Goal: Task Accomplishment & Management: Use online tool/utility

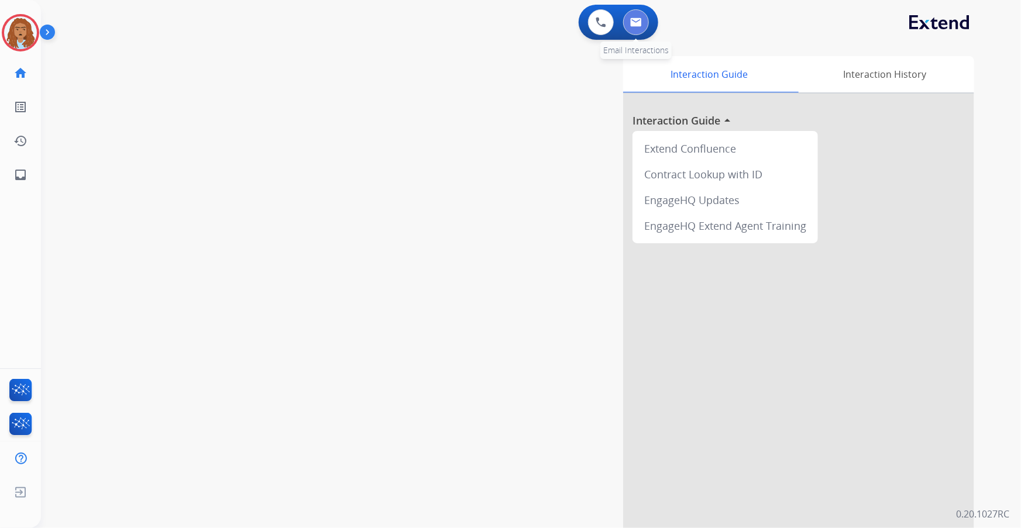
click at [637, 22] on img at bounding box center [636, 22] width 12 height 9
select select "**********"
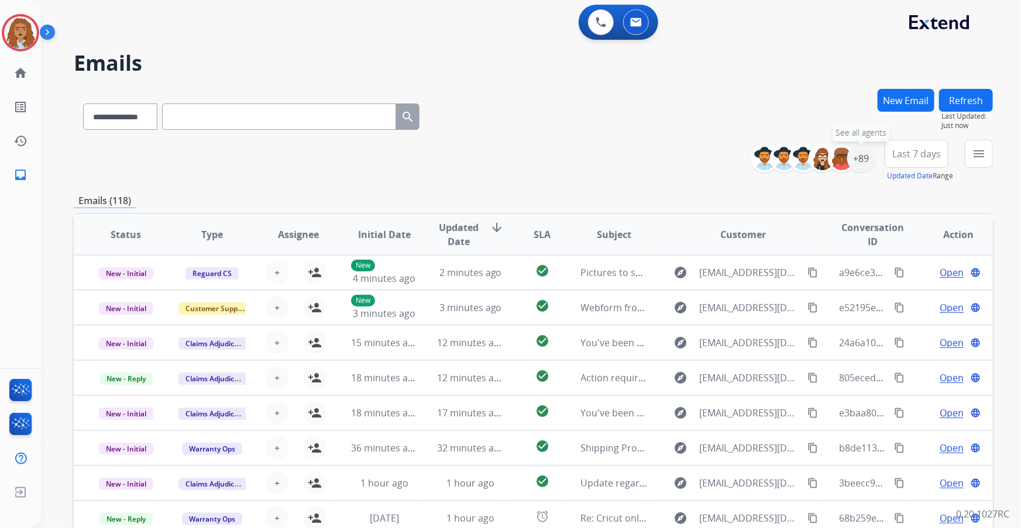
click at [858, 158] on div "+89" at bounding box center [861, 158] width 28 height 28
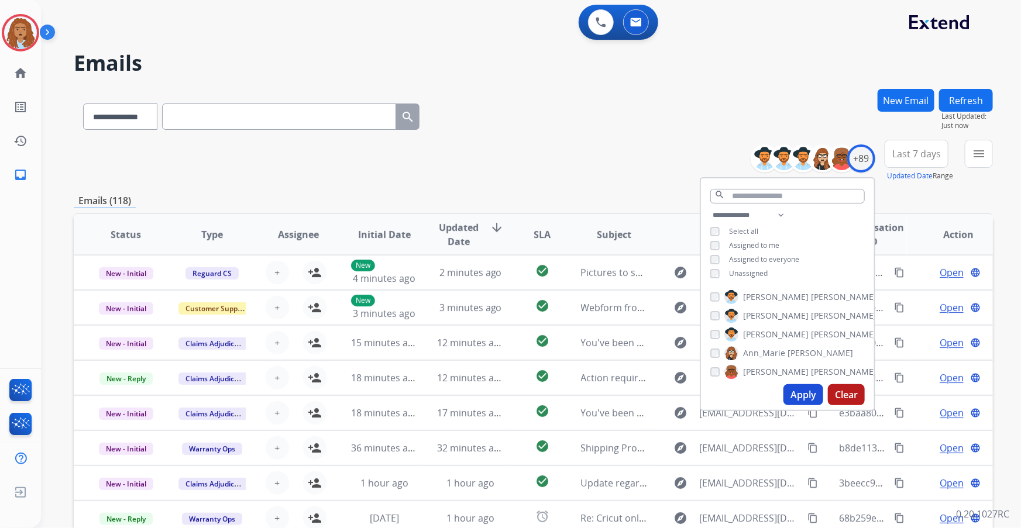
click at [801, 387] on button "Apply" at bounding box center [803, 394] width 40 height 21
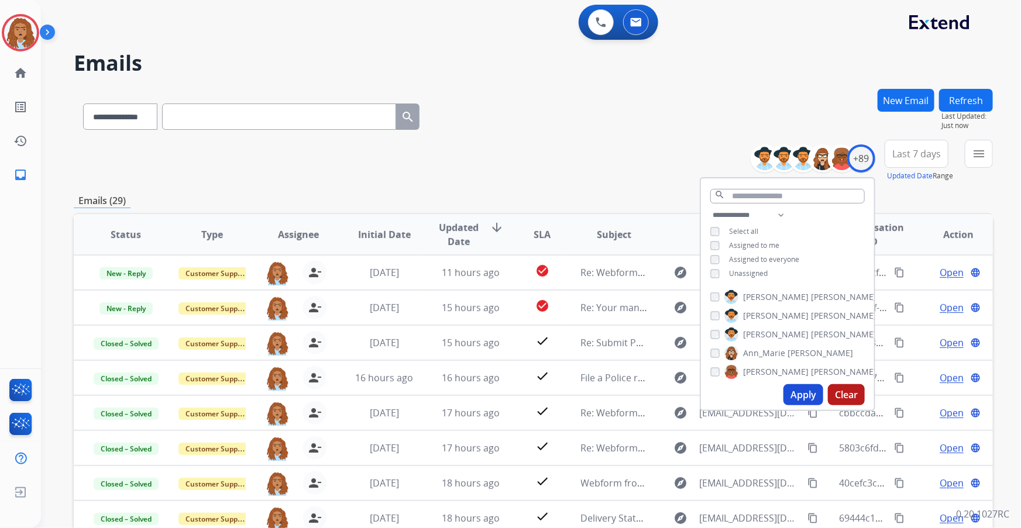
click at [670, 99] on div "**********" at bounding box center [533, 114] width 919 height 51
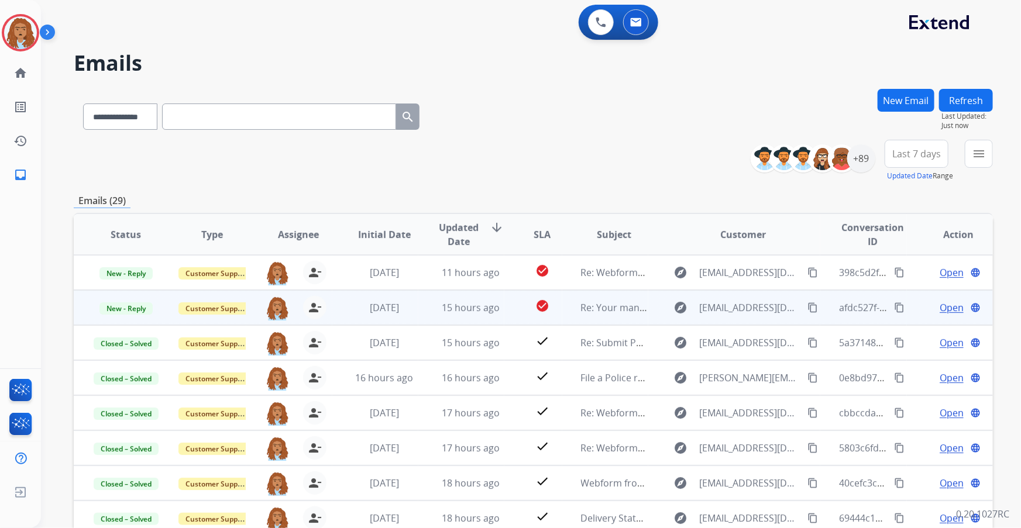
click at [948, 313] on span "Open" at bounding box center [952, 308] width 24 height 14
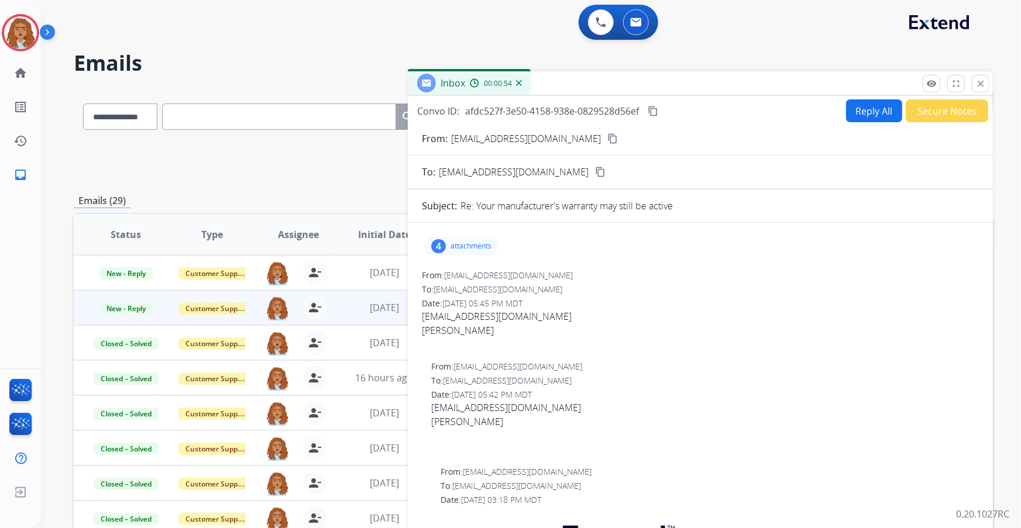
click at [474, 245] on p "attachments" at bounding box center [470, 246] width 41 height 9
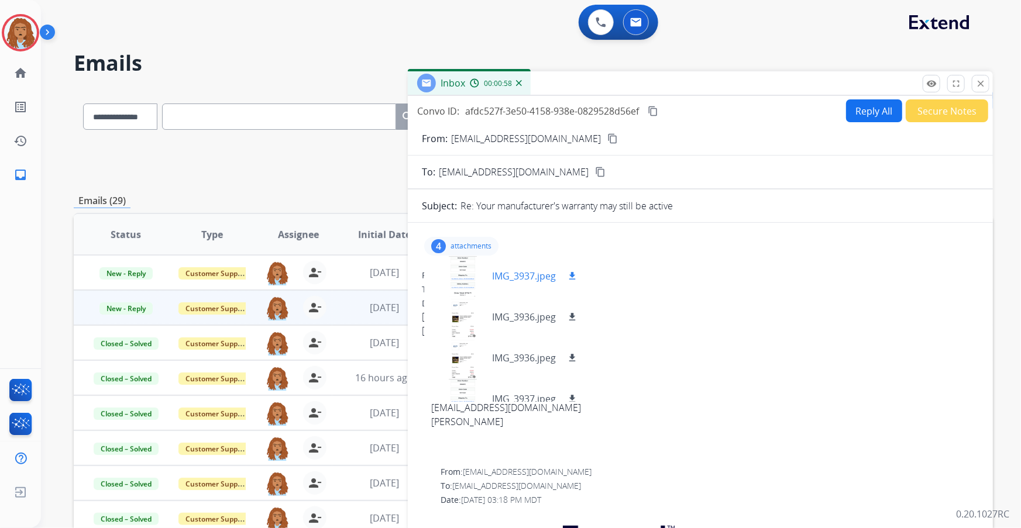
click at [474, 274] on div at bounding box center [462, 276] width 59 height 41
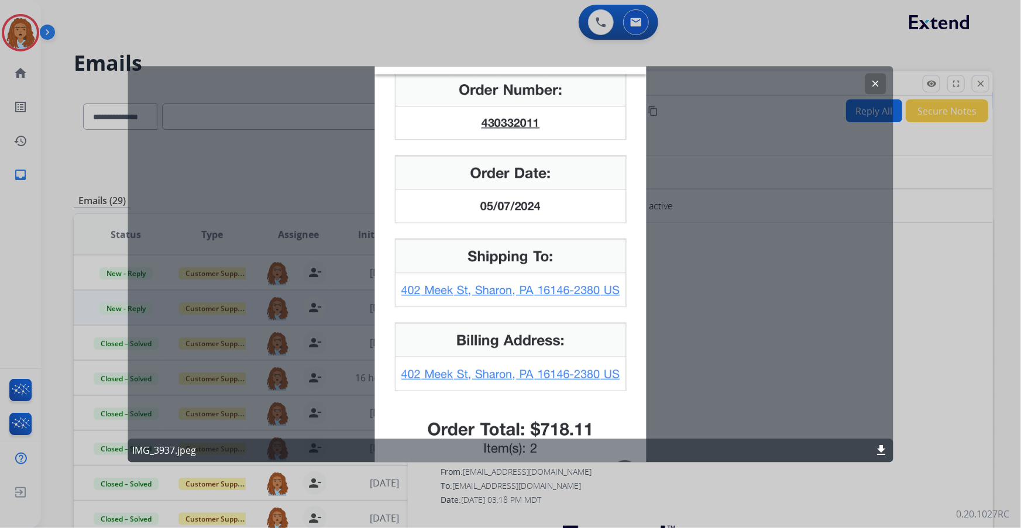
click at [878, 82] on mat-icon "clear" at bounding box center [876, 83] width 11 height 11
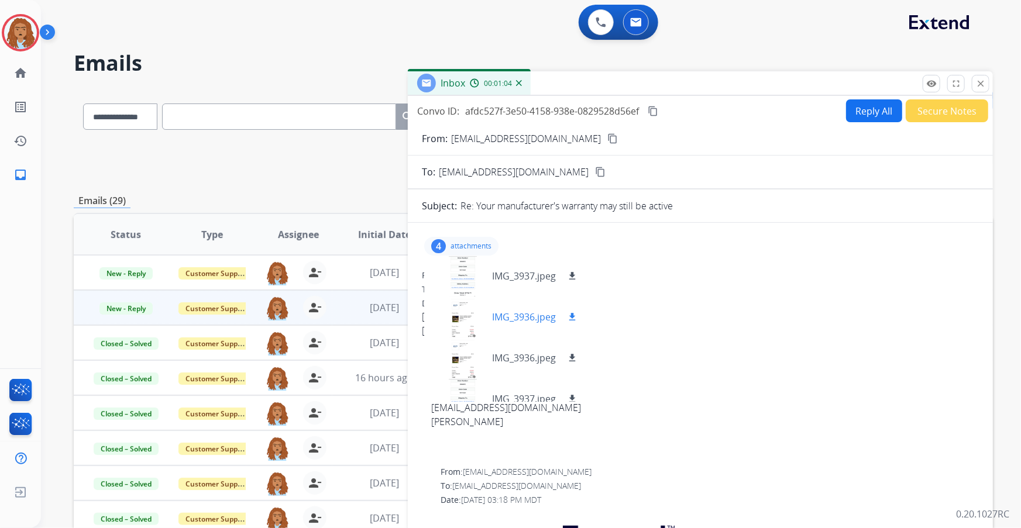
click at [456, 324] on div at bounding box center [462, 317] width 59 height 41
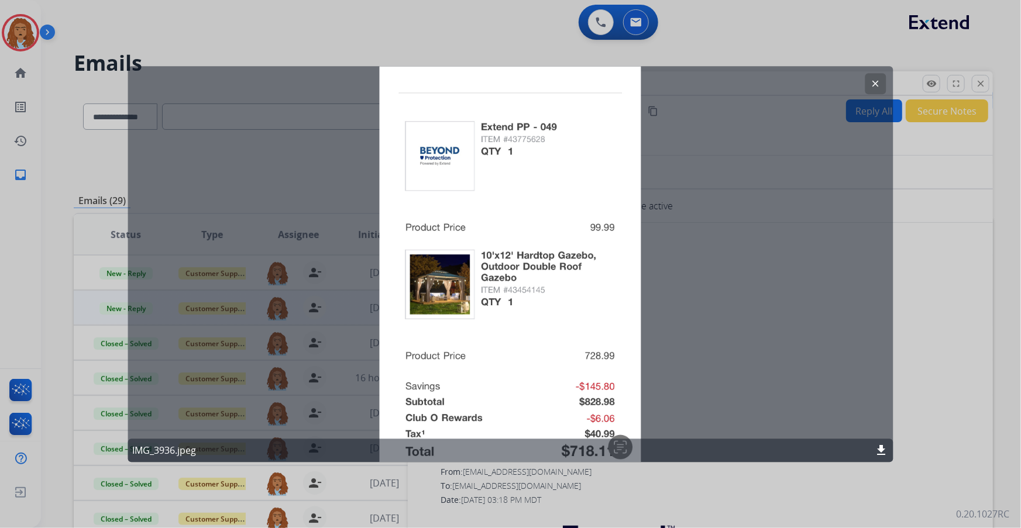
click at [872, 90] on button "clear" at bounding box center [875, 83] width 21 height 21
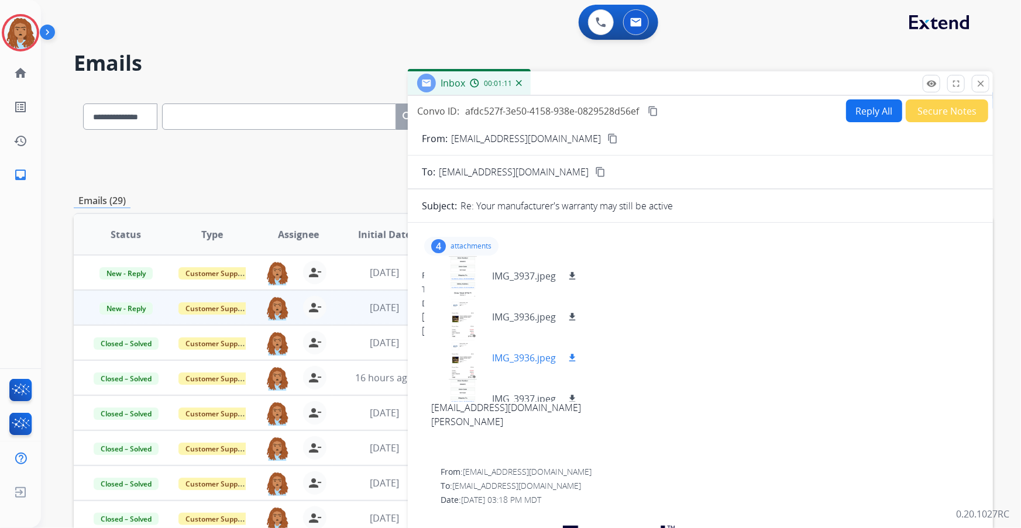
click at [451, 363] on div at bounding box center [462, 358] width 59 height 41
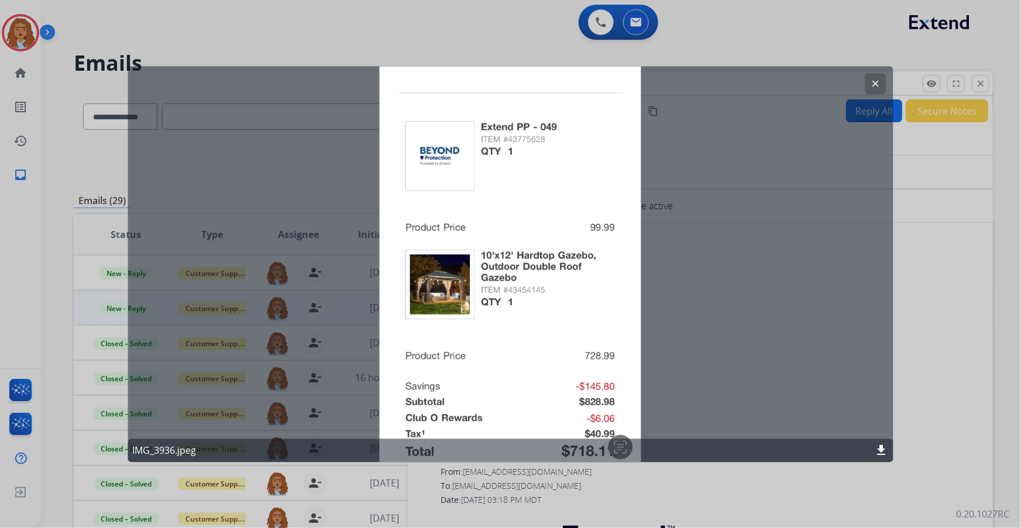
click at [872, 88] on mat-icon "clear" at bounding box center [876, 83] width 11 height 11
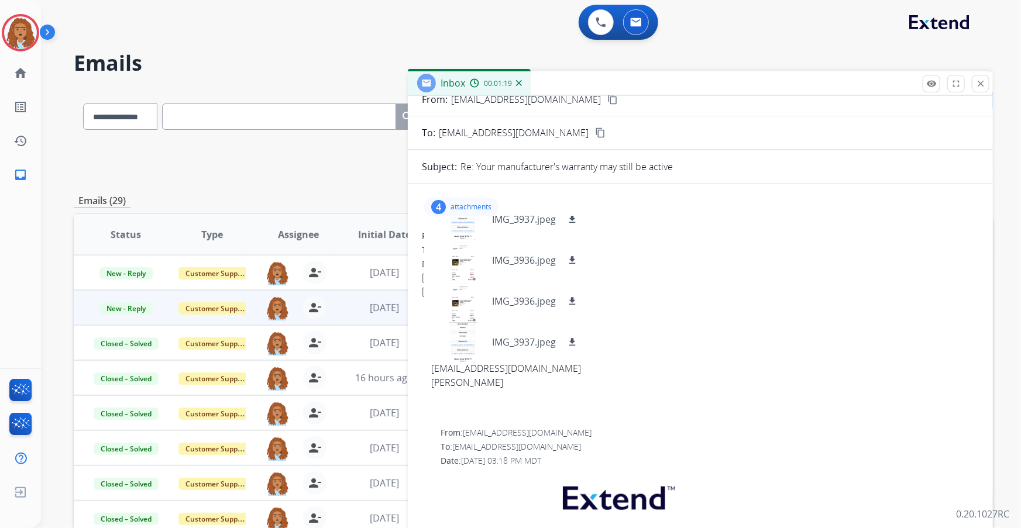
scroll to position [106, 0]
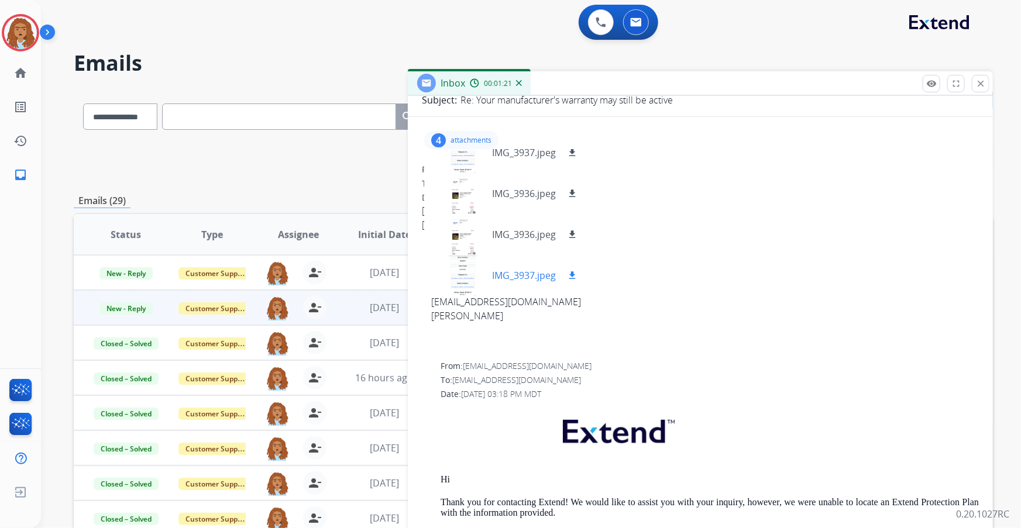
click at [465, 273] on div at bounding box center [462, 275] width 59 height 41
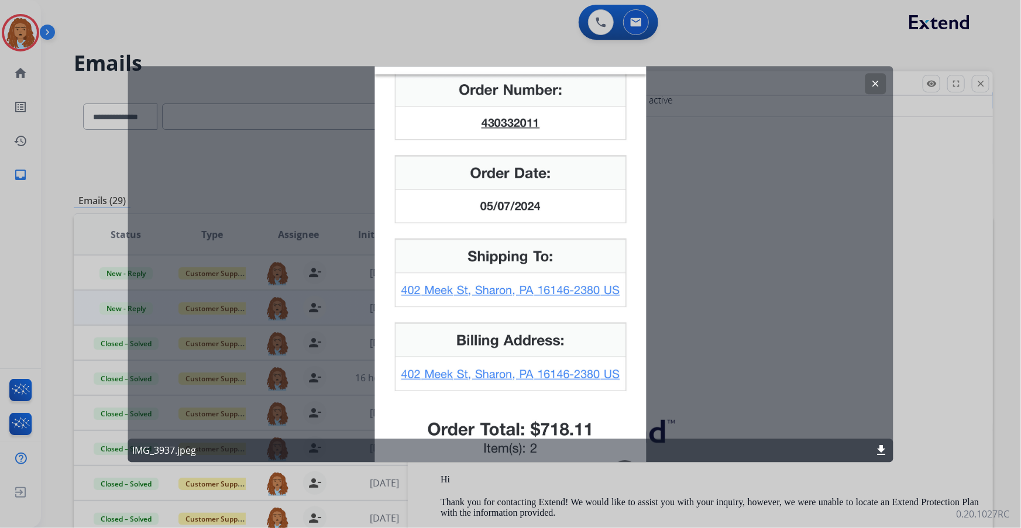
click at [871, 87] on mat-icon "clear" at bounding box center [876, 83] width 11 height 11
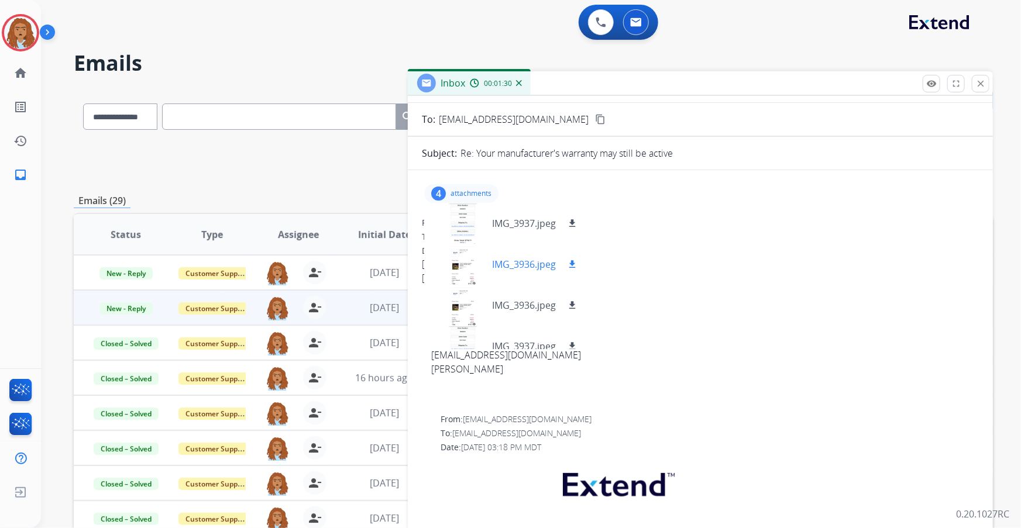
scroll to position [0, 0]
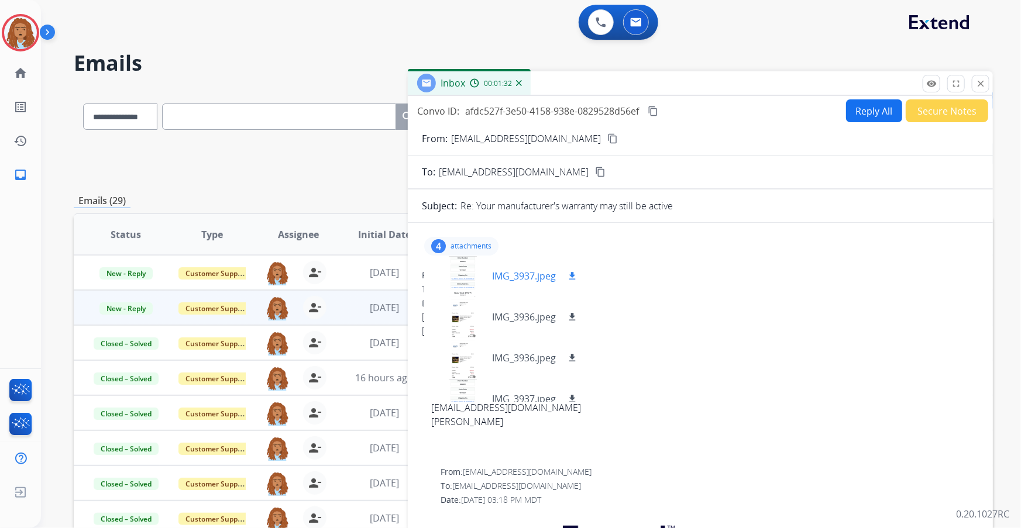
click at [467, 279] on div at bounding box center [462, 276] width 59 height 41
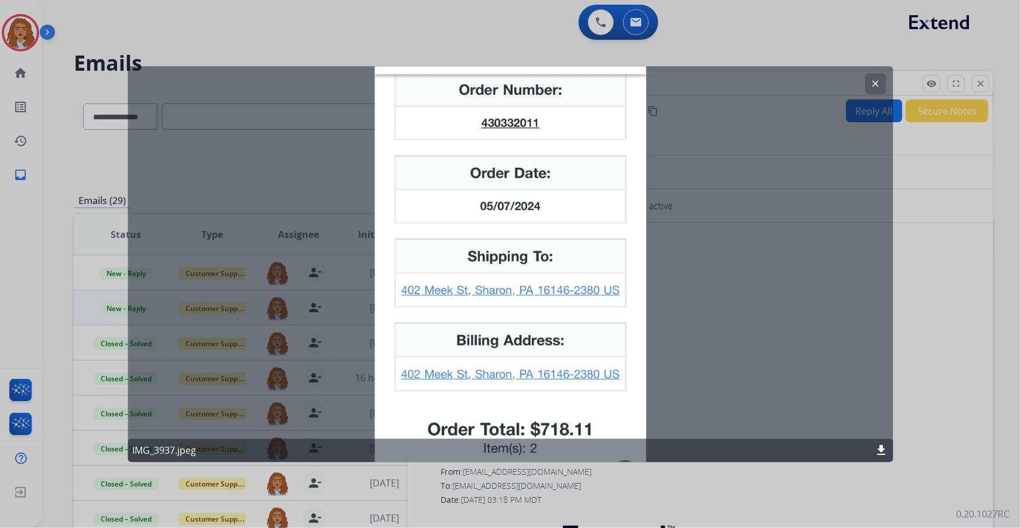
click at [872, 81] on mat-icon "clear" at bounding box center [876, 83] width 11 height 11
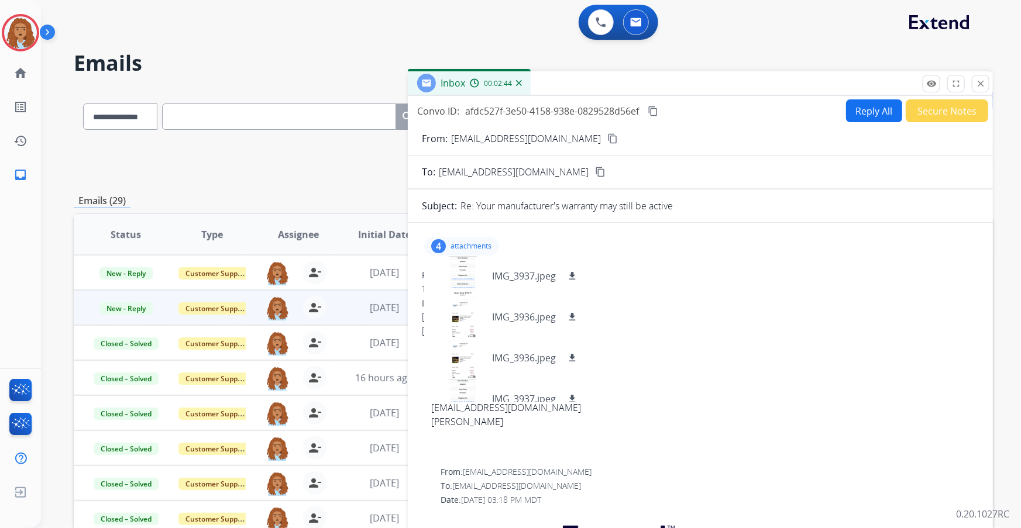
click at [737, 38] on div "0 Voice Interactions 0 Email Interactions" at bounding box center [524, 23] width 938 height 37
click at [985, 94] on div "Inbox 00:02:45" at bounding box center [700, 83] width 585 height 25
click at [33, 39] on img at bounding box center [20, 32] width 33 height 33
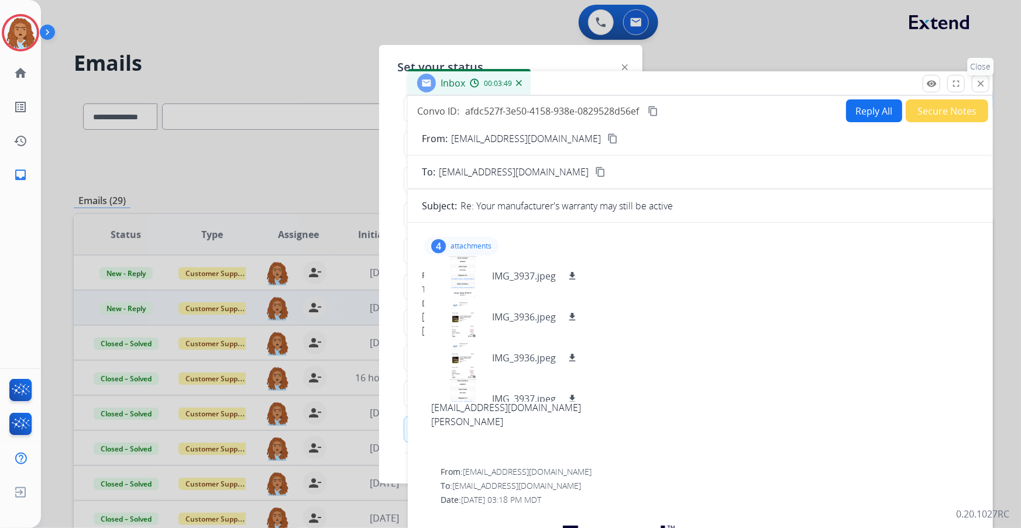
click at [983, 92] on div "remove_red_eye Logs fullscreen Expand close Close" at bounding box center [956, 84] width 67 height 18
click at [983, 91] on button "close Close" at bounding box center [981, 84] width 18 height 18
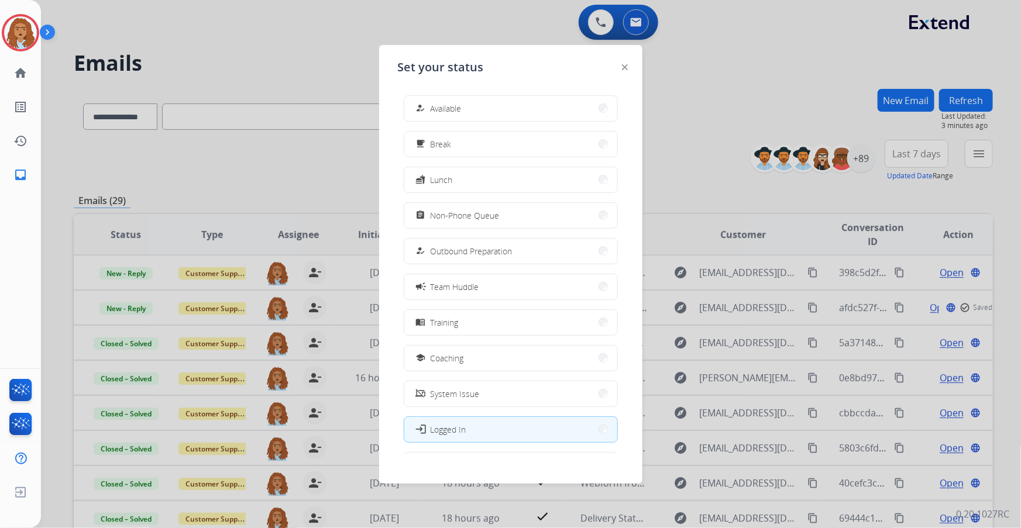
click at [450, 123] on div "how_to_reg Available free_breakfast Break fastfood Lunch assignment Non-Phone Q…" at bounding box center [511, 270] width 226 height 369
click at [457, 113] on span "Available" at bounding box center [446, 108] width 31 height 12
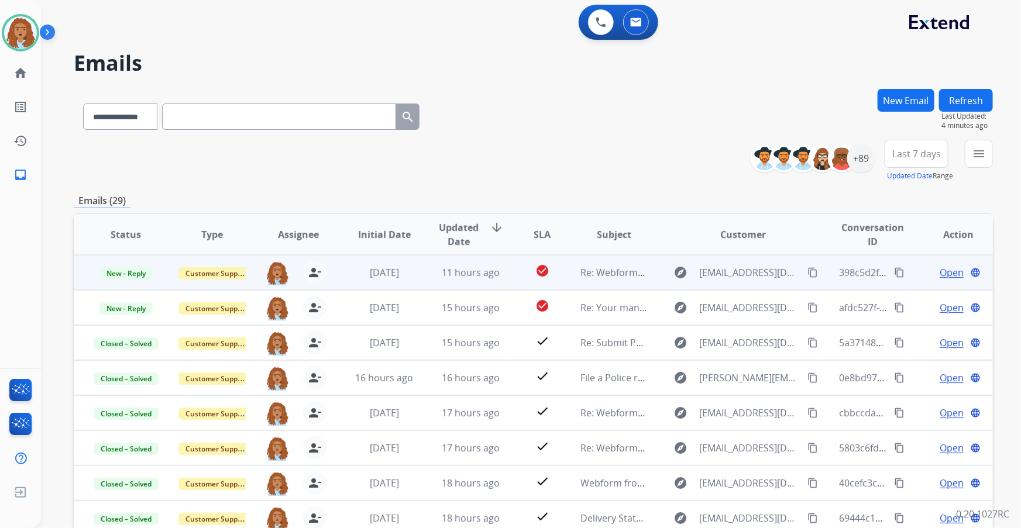
click at [940, 270] on span "Open" at bounding box center [952, 273] width 24 height 14
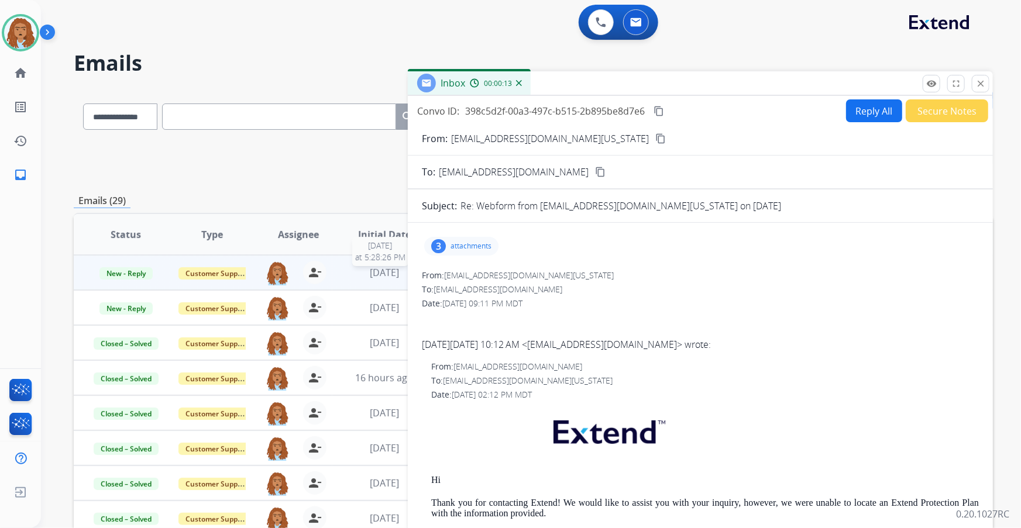
scroll to position [1, 0]
click at [376, 178] on div "**********" at bounding box center [533, 161] width 919 height 42
click at [484, 248] on p "attachments" at bounding box center [470, 246] width 41 height 9
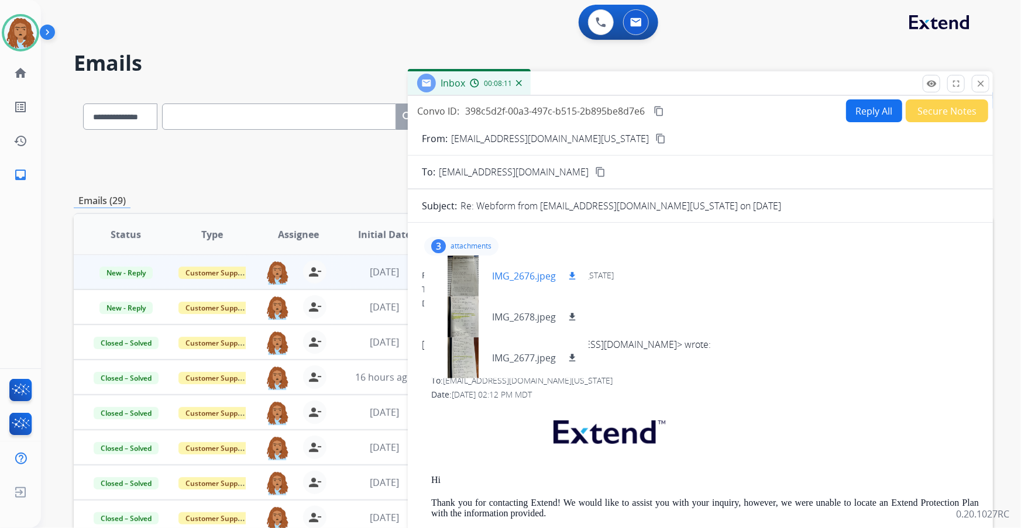
click at [466, 278] on div at bounding box center [462, 276] width 59 height 41
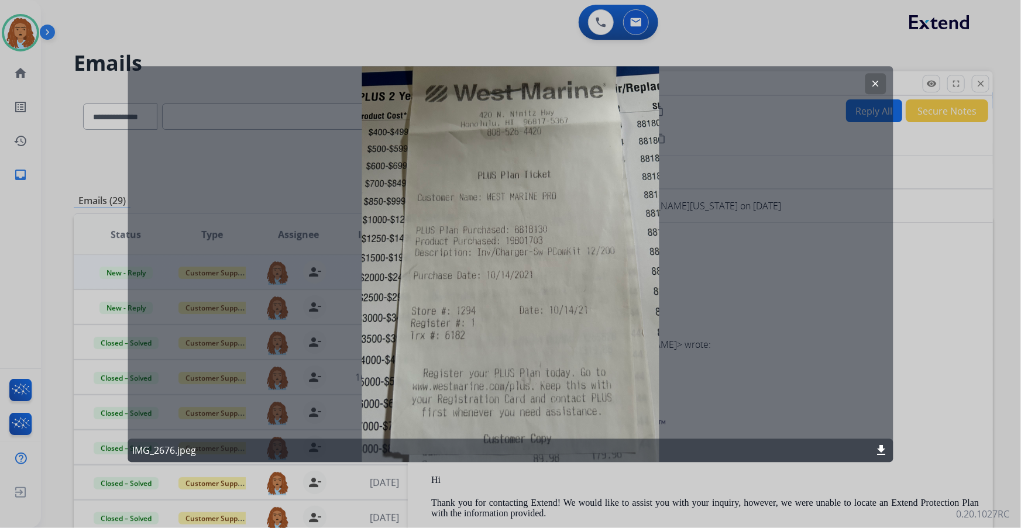
click at [871, 88] on mat-icon "clear" at bounding box center [876, 83] width 11 height 11
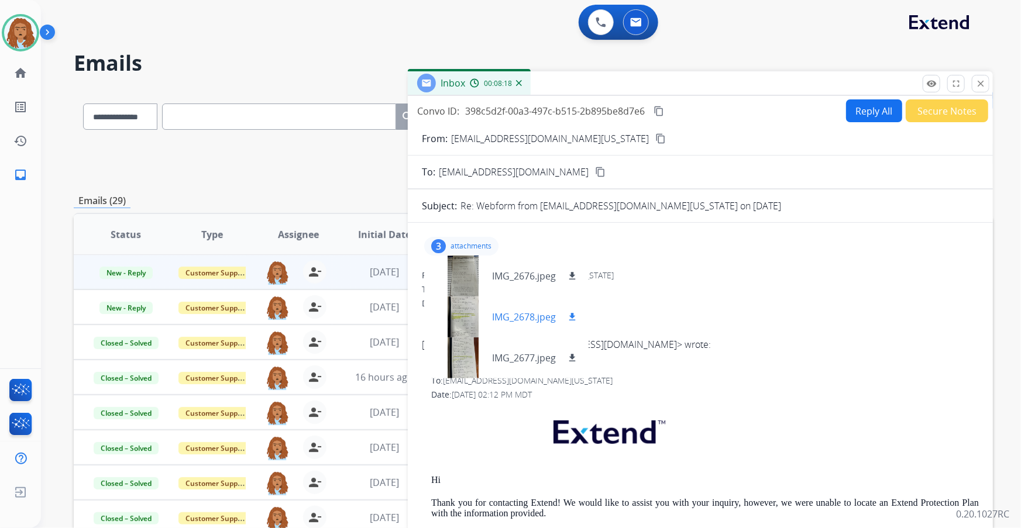
click at [471, 311] on div at bounding box center [462, 317] width 59 height 41
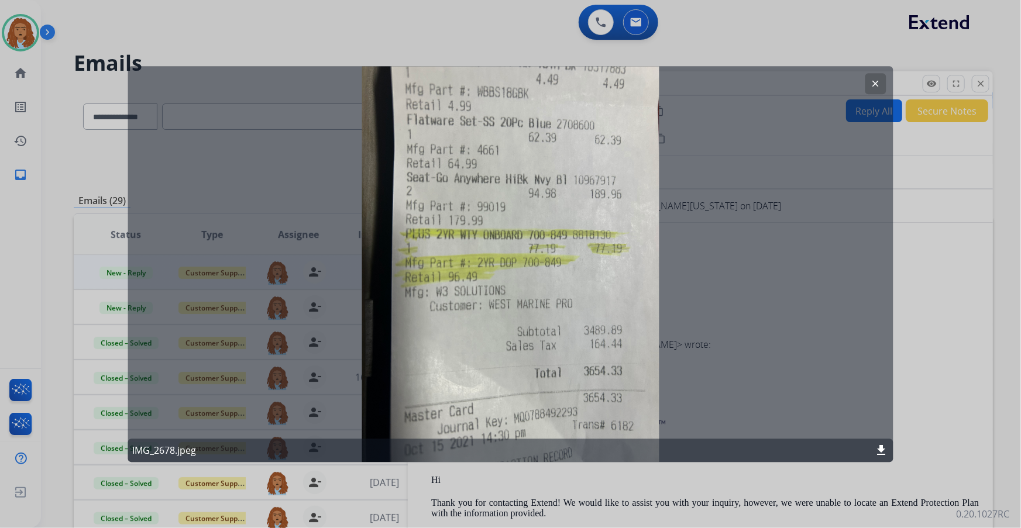
click at [875, 77] on button "clear" at bounding box center [875, 83] width 21 height 21
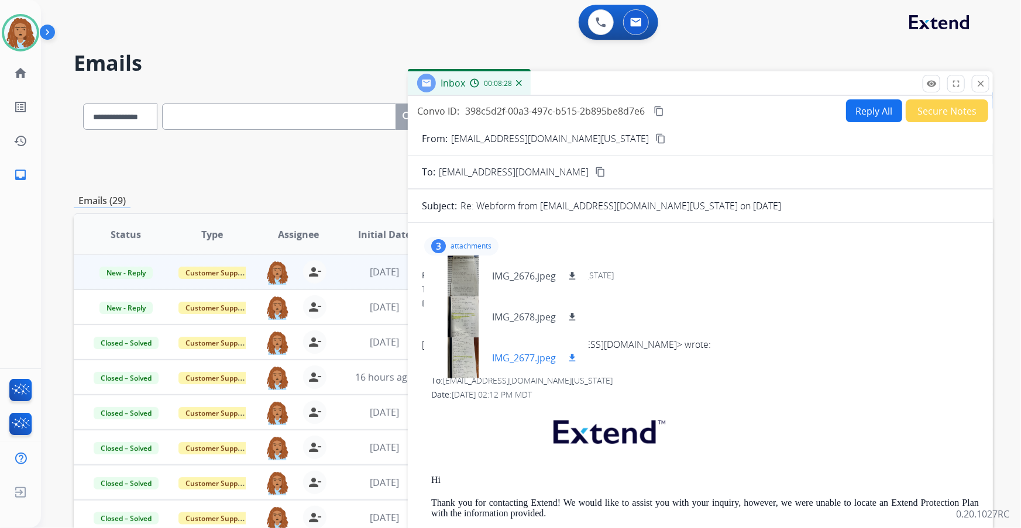
click at [459, 357] on div at bounding box center [462, 358] width 59 height 41
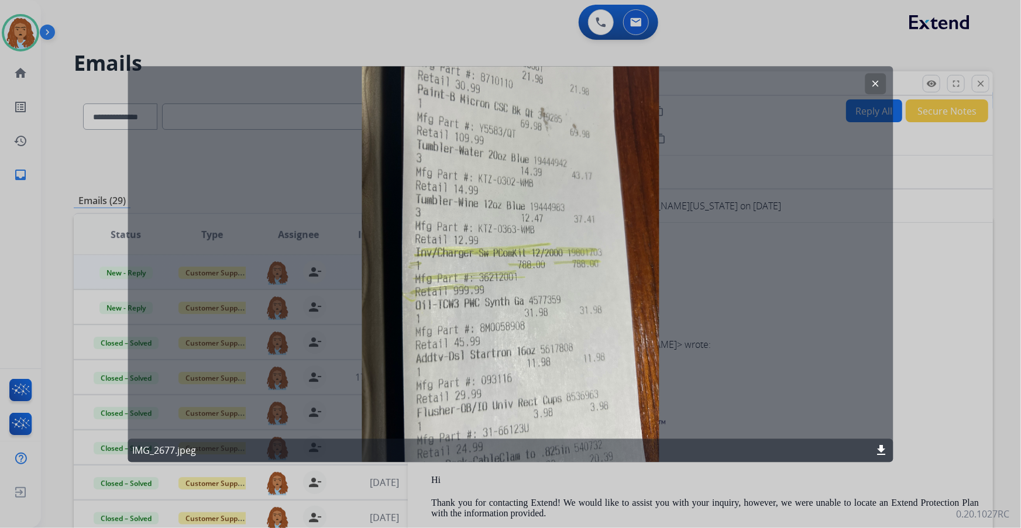
click at [875, 82] on mat-icon "clear" at bounding box center [876, 83] width 11 height 11
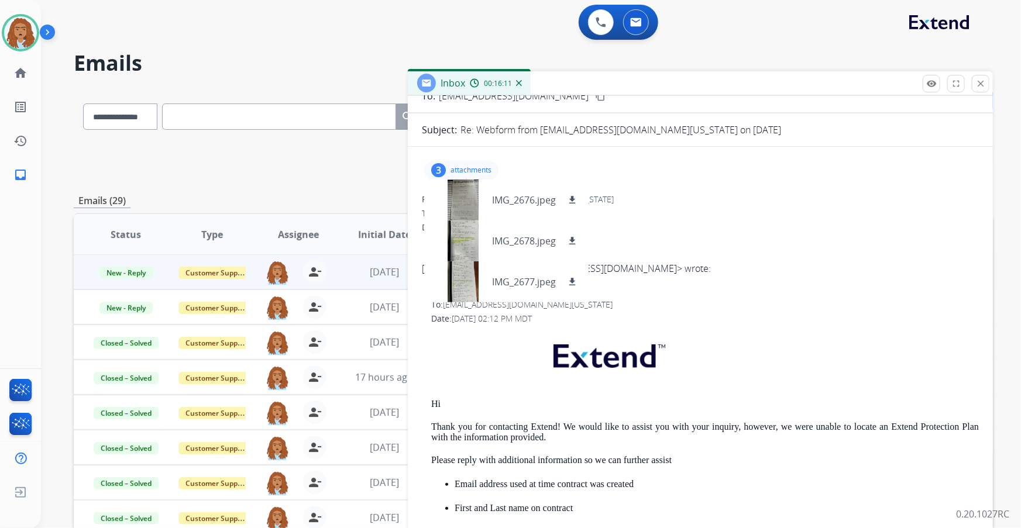
scroll to position [0, 0]
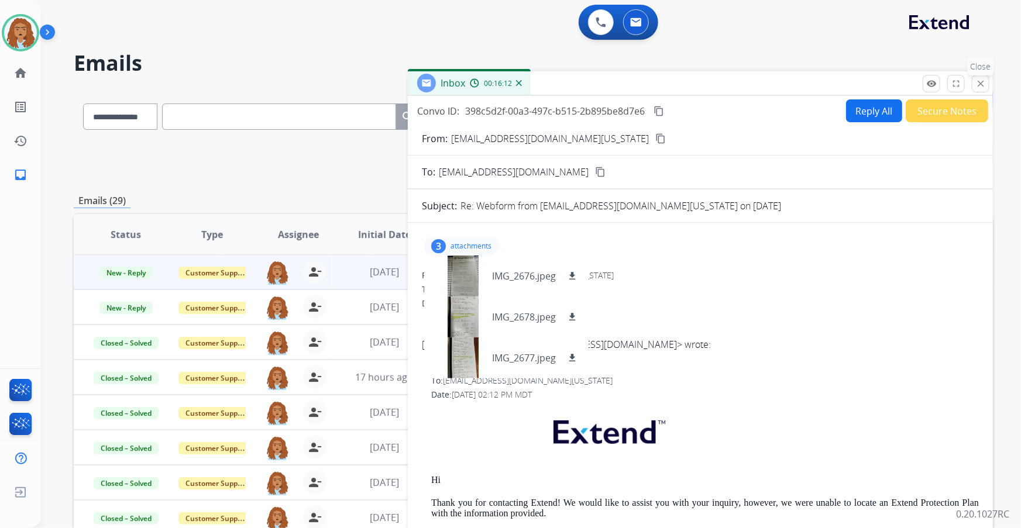
click at [979, 89] on button "close Close" at bounding box center [981, 84] width 18 height 18
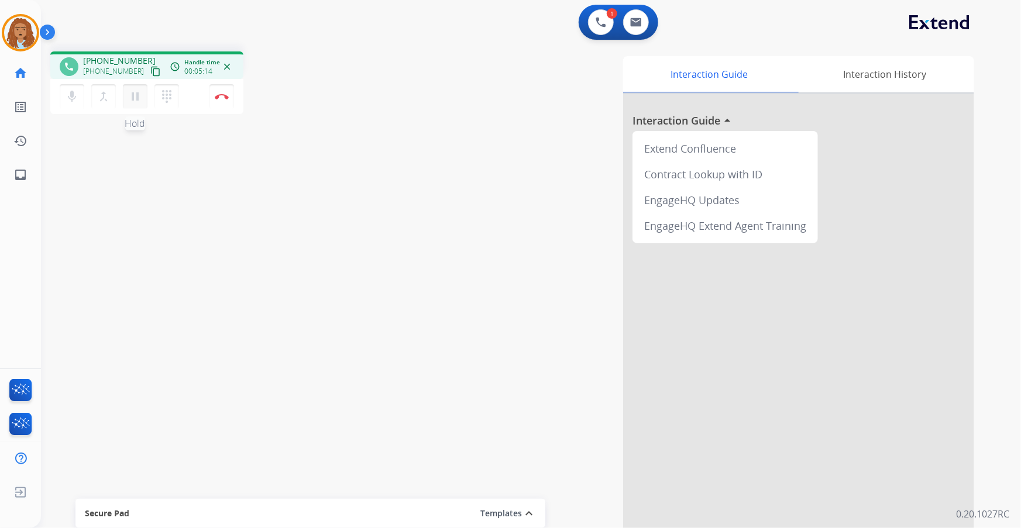
click at [136, 97] on mat-icon "pause" at bounding box center [135, 97] width 14 height 14
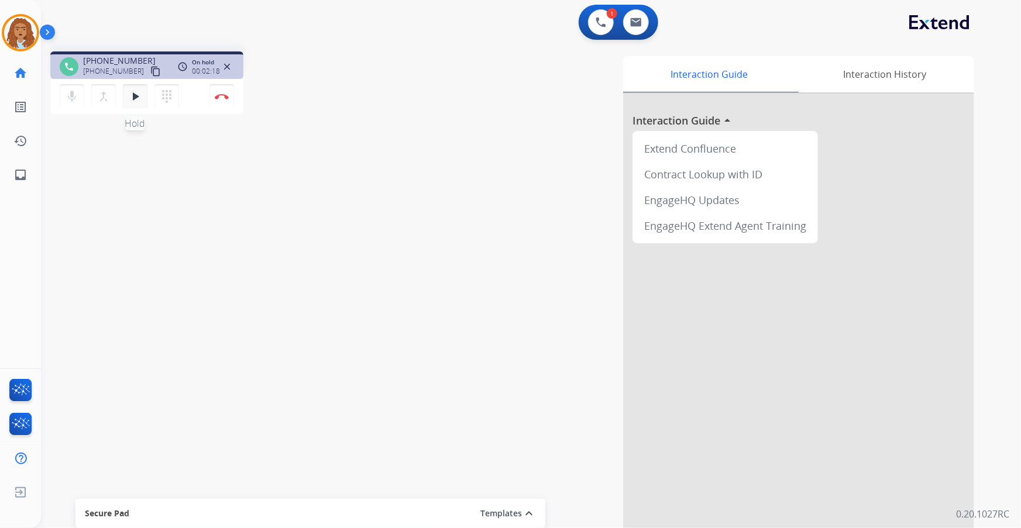
click at [132, 104] on button "play_arrow Hold" at bounding box center [135, 96] width 25 height 25
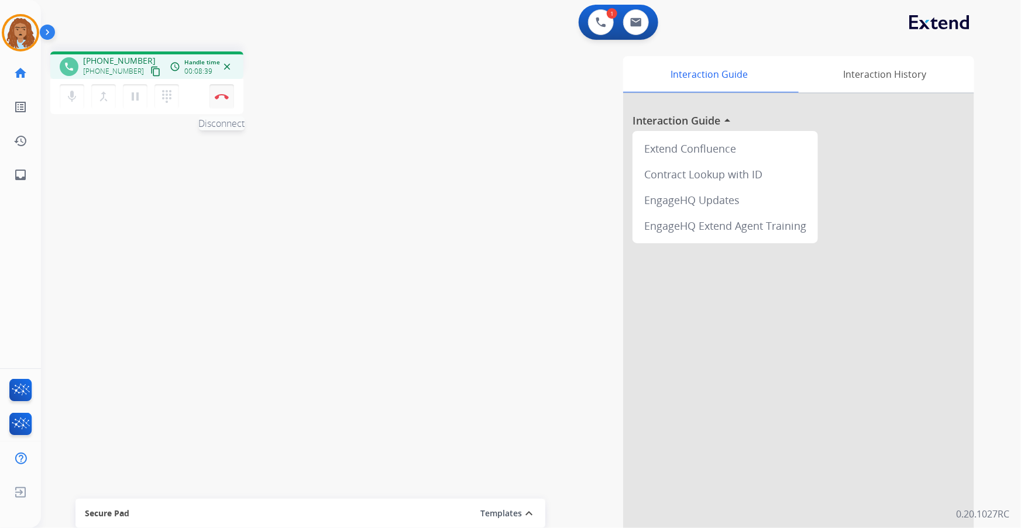
click at [224, 101] on button "Disconnect" at bounding box center [221, 96] width 25 height 25
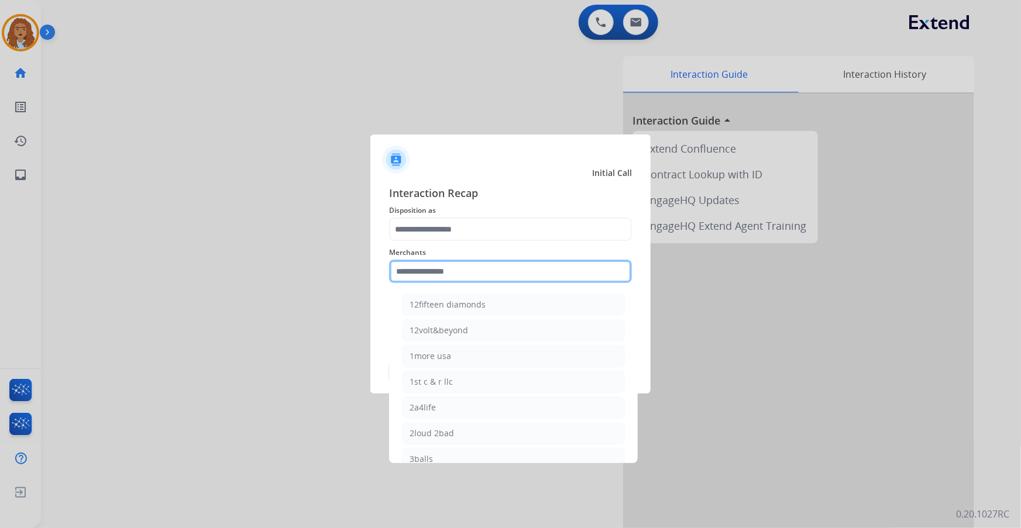
click at [477, 276] on input "text" at bounding box center [510, 271] width 243 height 23
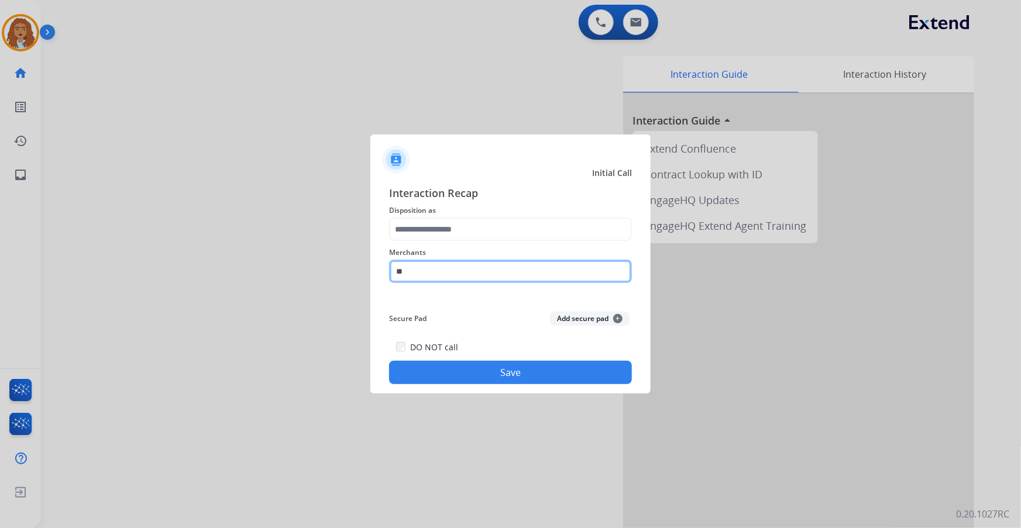
type input "*"
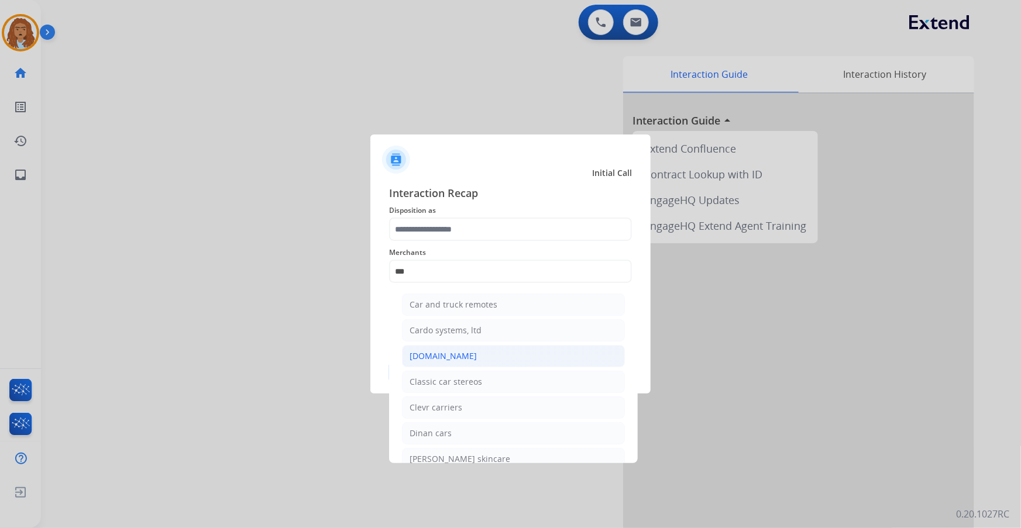
click at [433, 360] on div "[DOMAIN_NAME]" at bounding box center [443, 356] width 67 height 12
type input "**********"
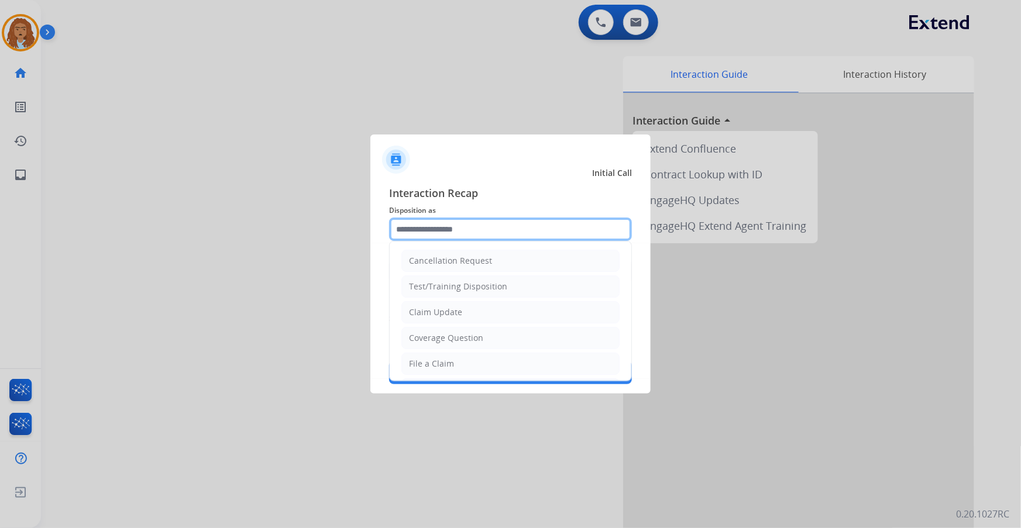
click at [503, 233] on input "text" at bounding box center [510, 229] width 243 height 23
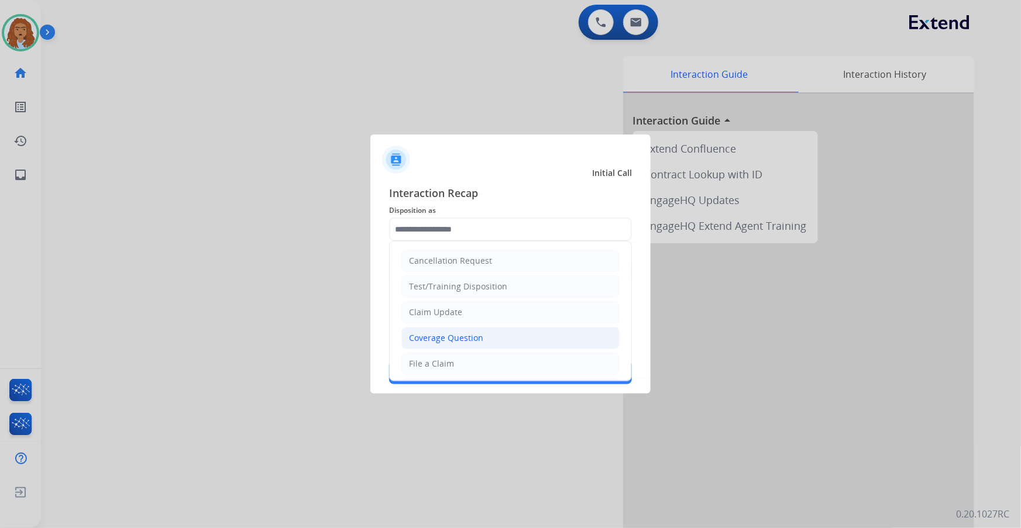
click at [426, 346] on li "Coverage Question" at bounding box center [510, 338] width 218 height 22
type input "**********"
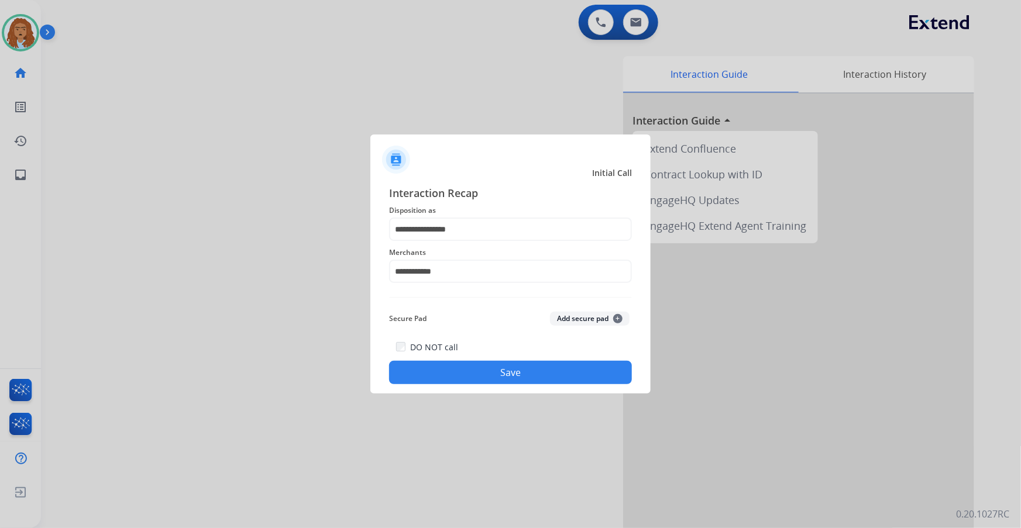
click at [412, 360] on div "DO NOT call Save" at bounding box center [510, 362] width 243 height 44
click at [411, 366] on button "Save" at bounding box center [510, 372] width 243 height 23
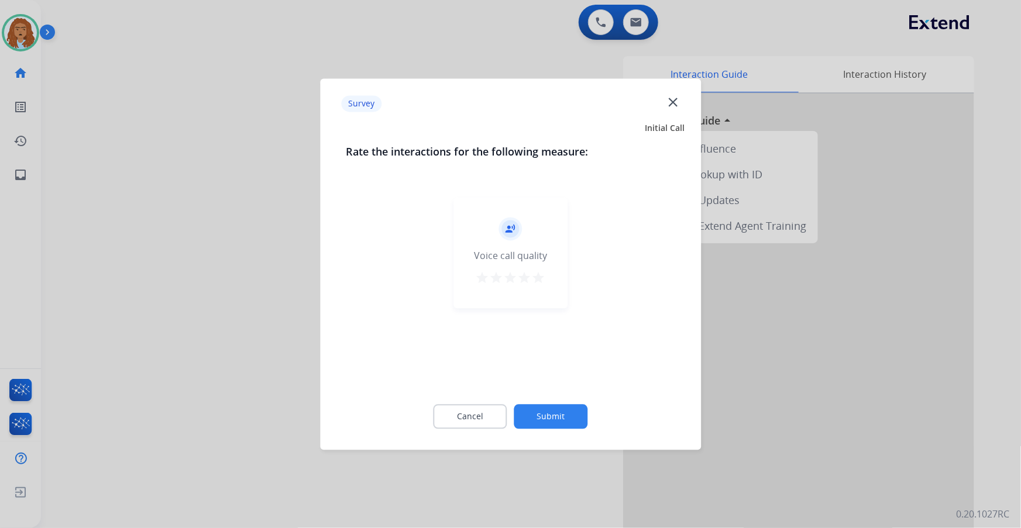
click at [555, 421] on button "Submit" at bounding box center [551, 416] width 74 height 25
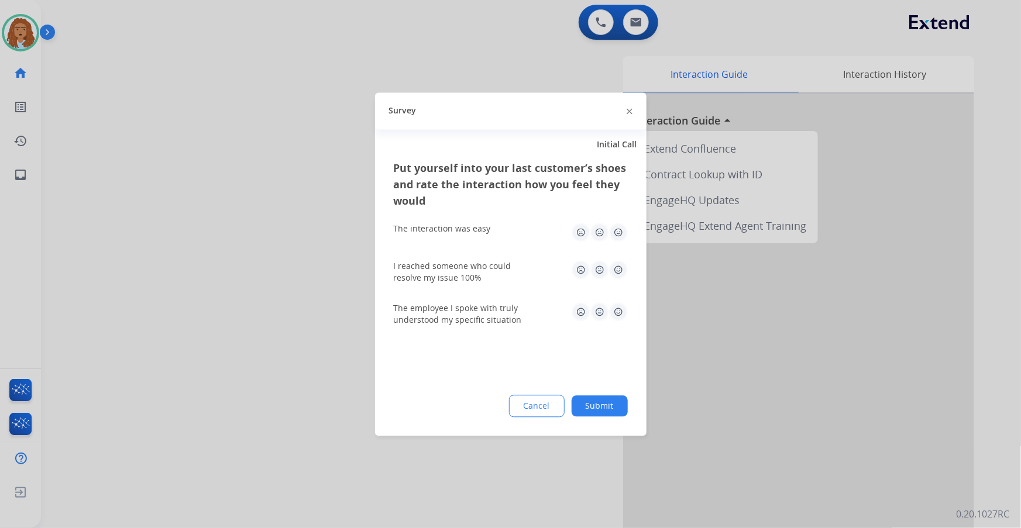
click at [586, 414] on button "Submit" at bounding box center [600, 405] width 56 height 21
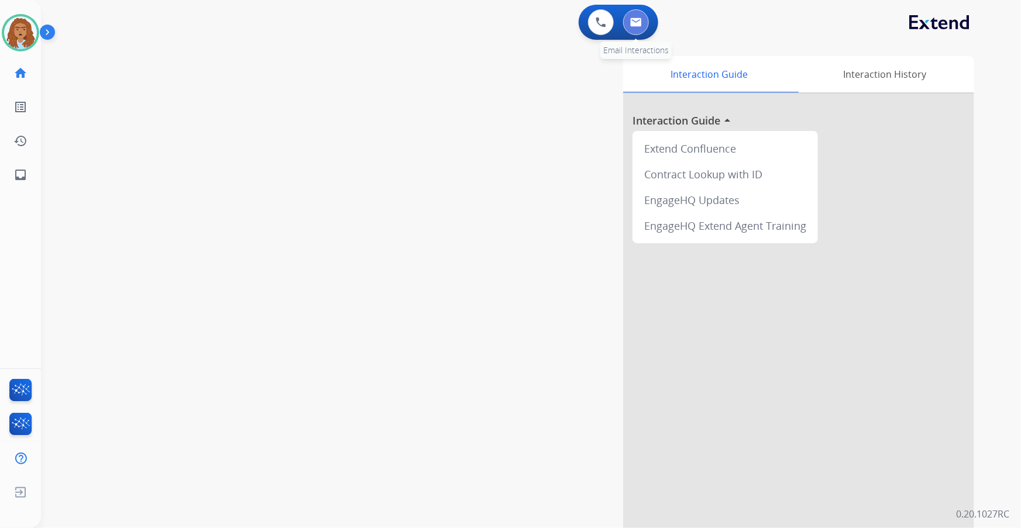
click at [632, 22] on img at bounding box center [636, 22] width 12 height 9
select select "**********"
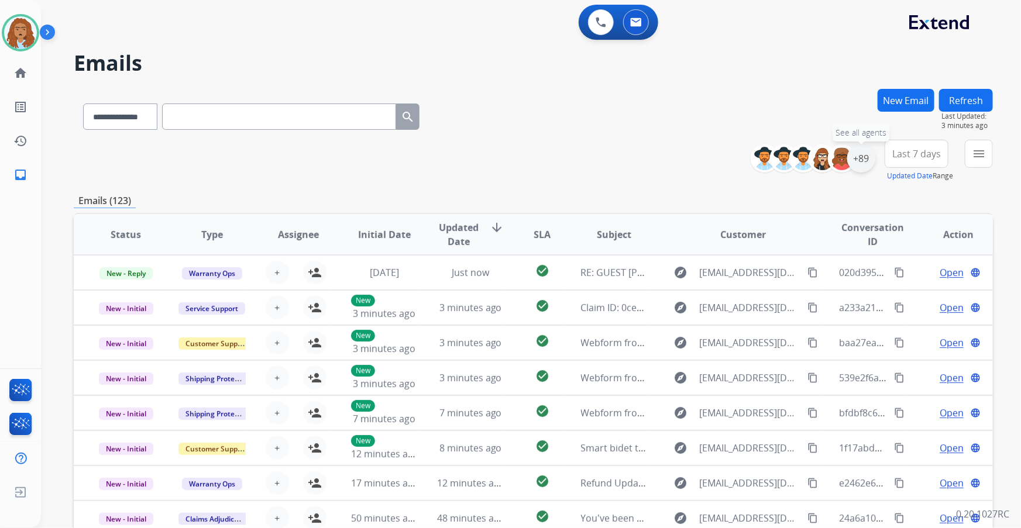
click at [860, 163] on div "+89" at bounding box center [861, 158] width 28 height 28
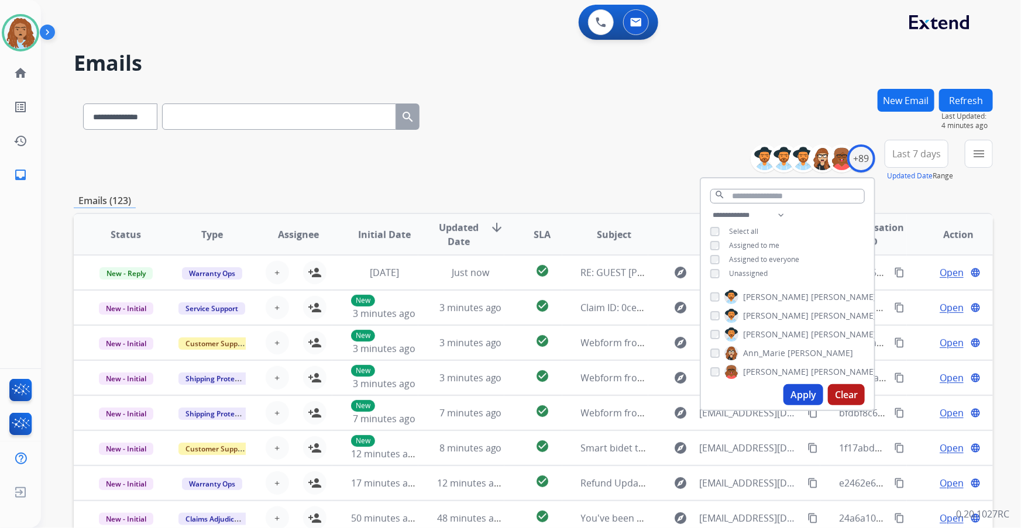
click at [805, 395] on button "Apply" at bounding box center [803, 394] width 40 height 21
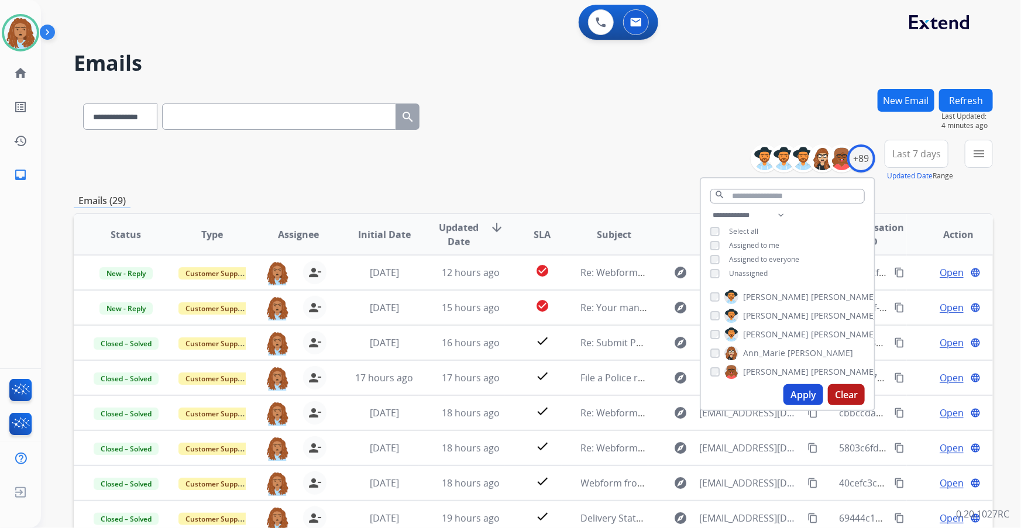
click at [581, 132] on div "**********" at bounding box center [533, 114] width 919 height 51
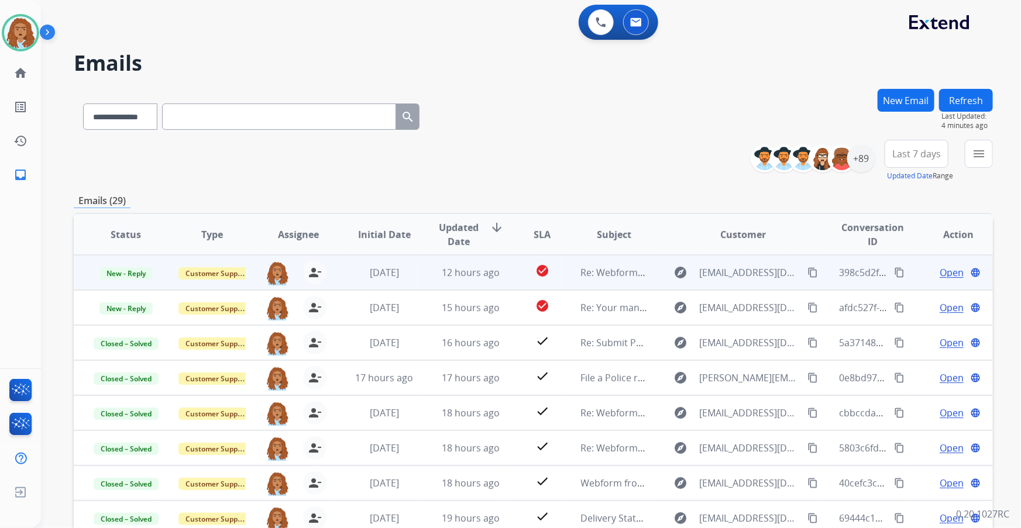
click at [944, 274] on span "Open" at bounding box center [952, 273] width 24 height 14
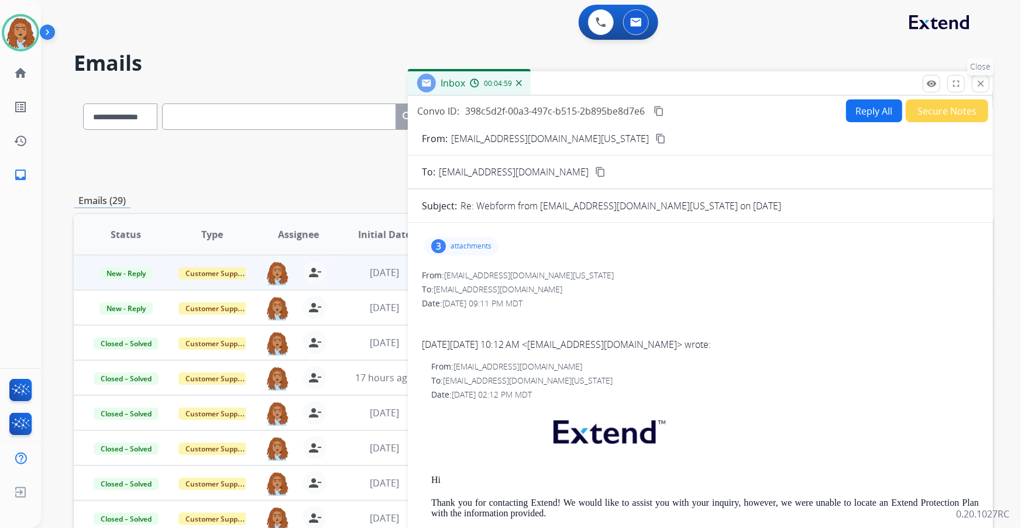
click at [979, 88] on button "close Close" at bounding box center [981, 84] width 18 height 18
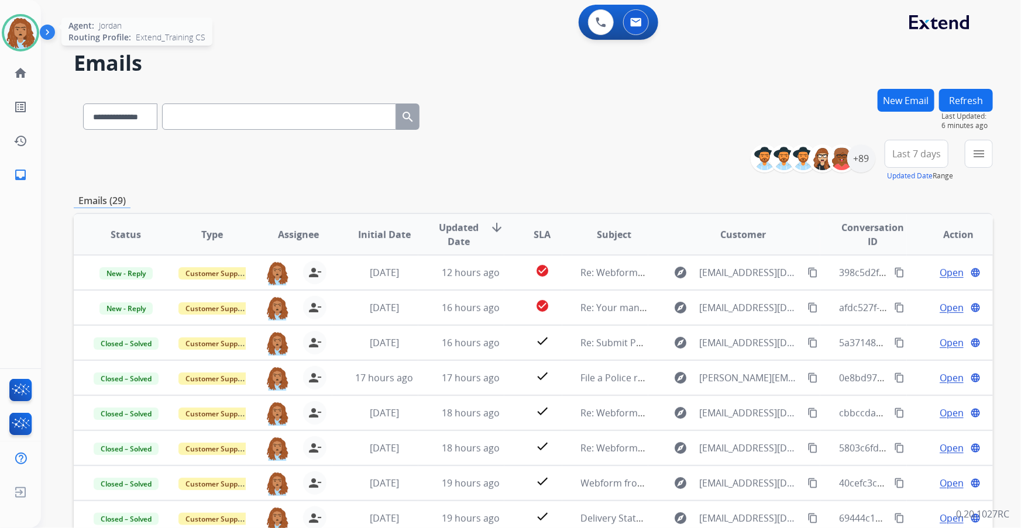
click at [27, 40] on img at bounding box center [20, 32] width 33 height 33
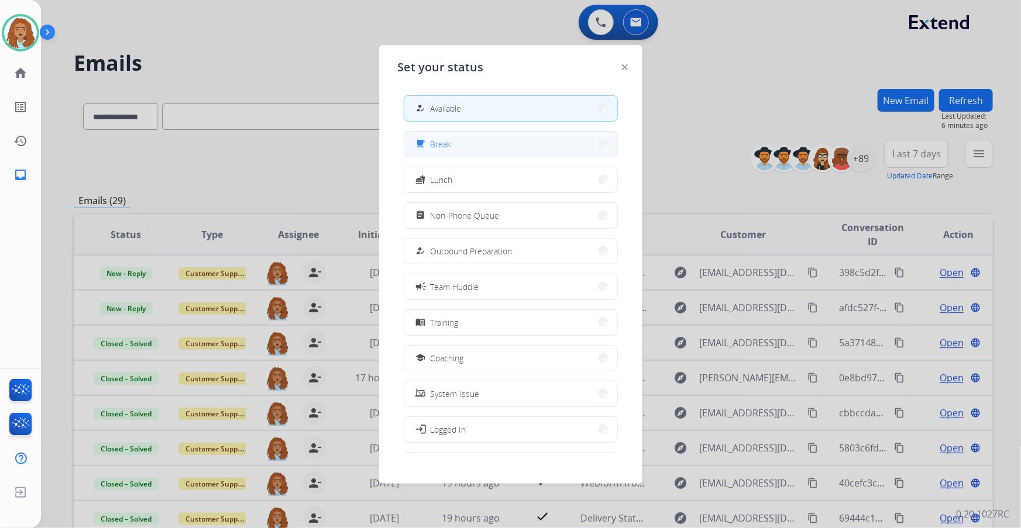
click at [481, 142] on button "free_breakfast Break" at bounding box center [510, 144] width 213 height 25
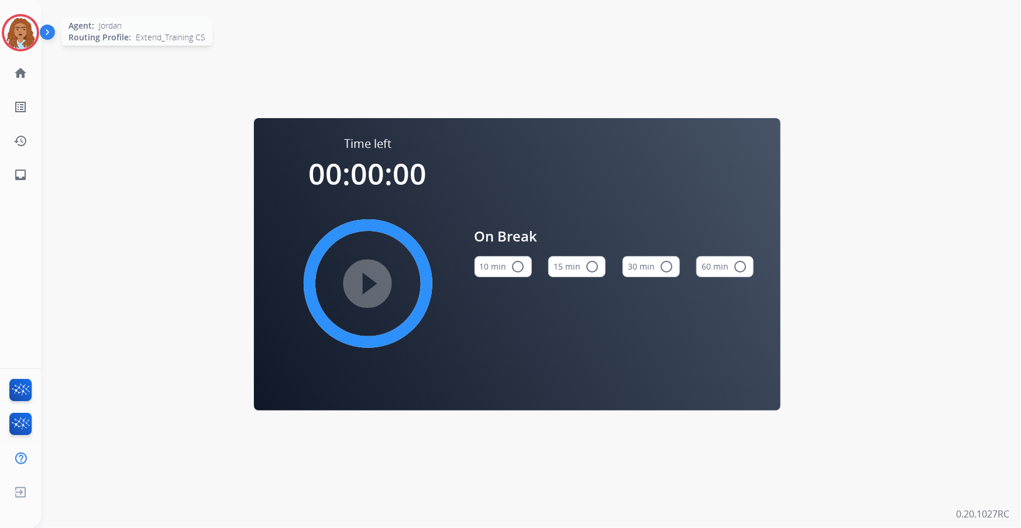
click at [15, 30] on img at bounding box center [20, 32] width 33 height 33
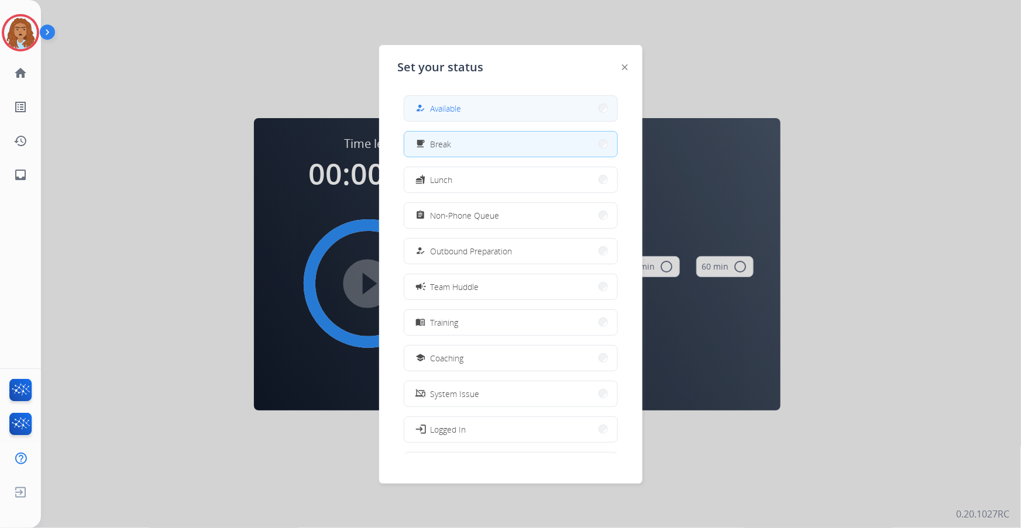
click at [425, 108] on div "how_to_reg" at bounding box center [422, 108] width 17 height 14
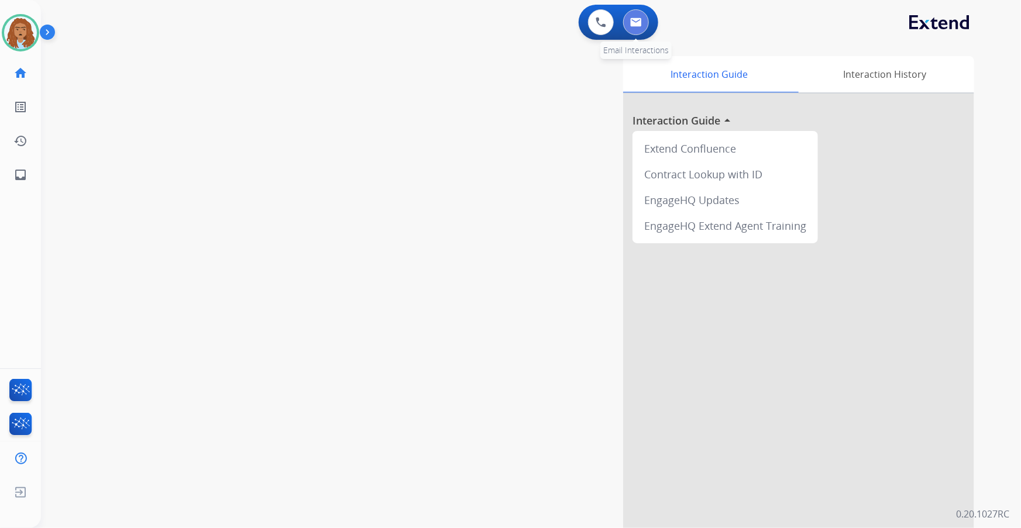
click at [638, 25] on img at bounding box center [636, 22] width 12 height 9
select select "**********"
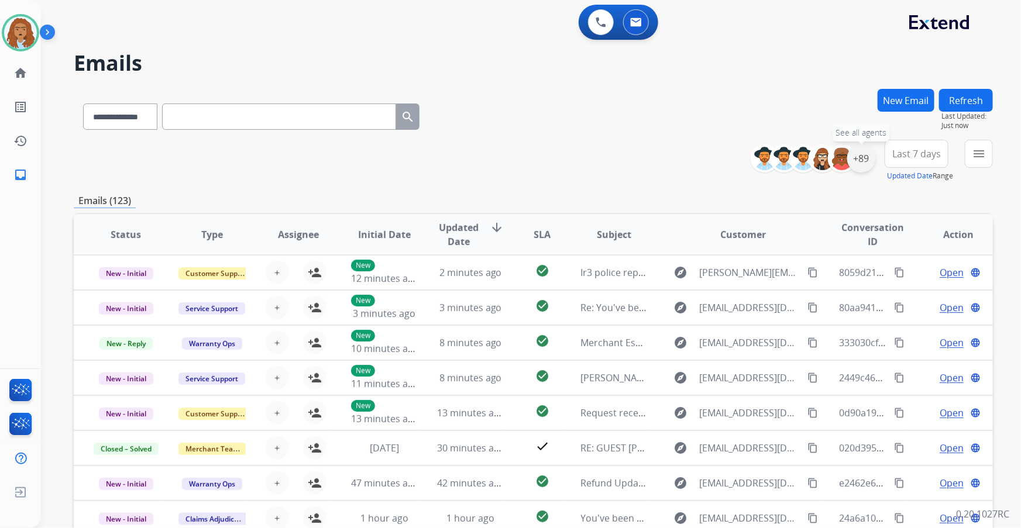
click at [862, 159] on div "+89" at bounding box center [861, 158] width 28 height 28
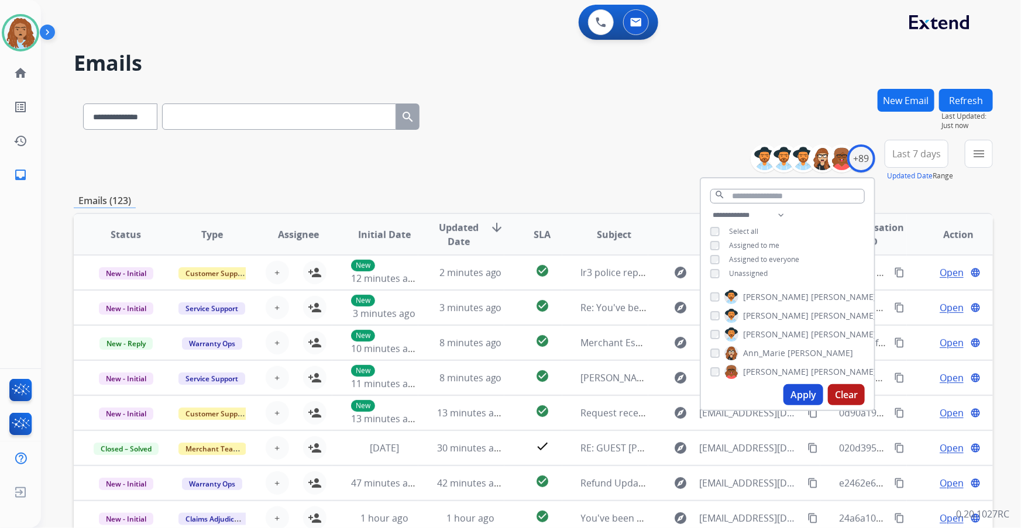
click at [806, 393] on button "Apply" at bounding box center [803, 394] width 40 height 21
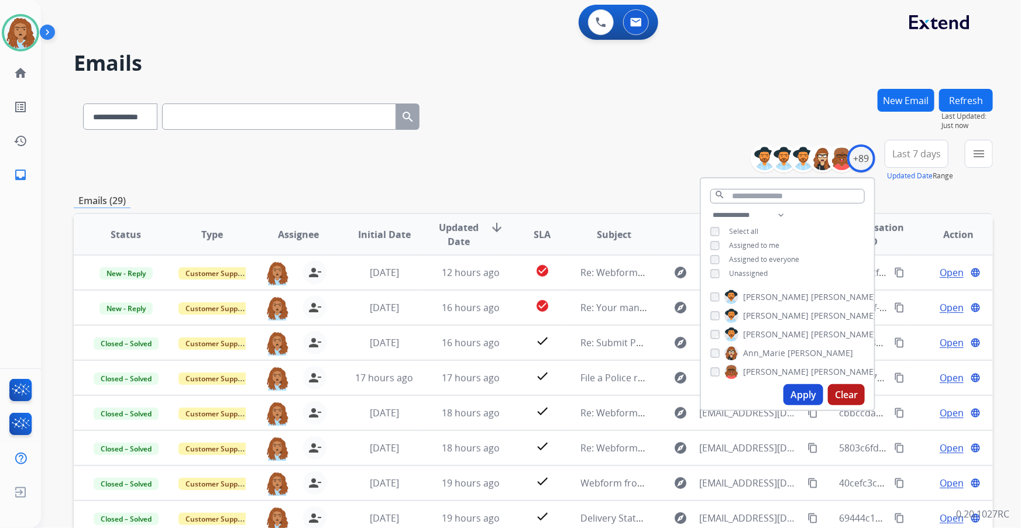
drag, startPoint x: 642, startPoint y: 90, endPoint x: 647, endPoint y: 77, distance: 13.1
click at [646, 90] on div "**********" at bounding box center [533, 114] width 919 height 51
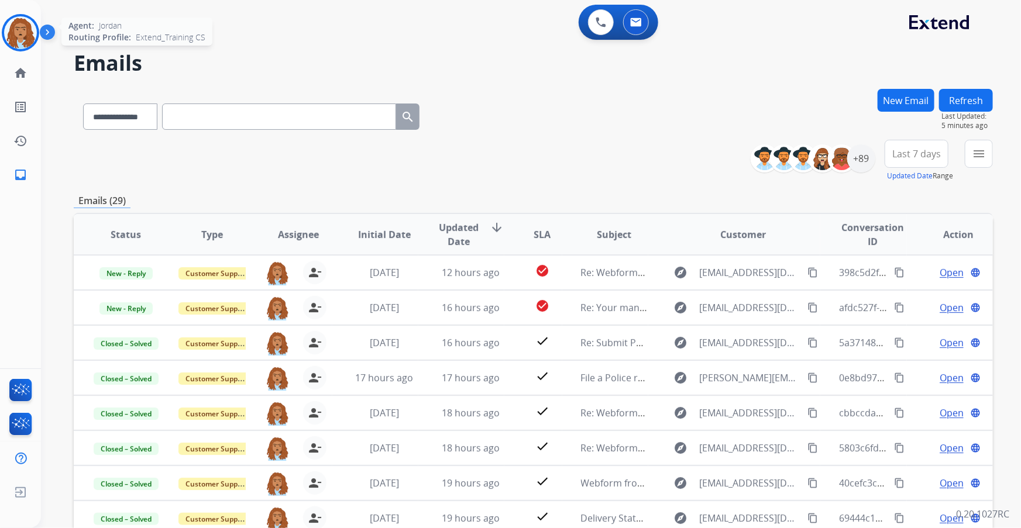
click at [20, 23] on img at bounding box center [20, 32] width 33 height 33
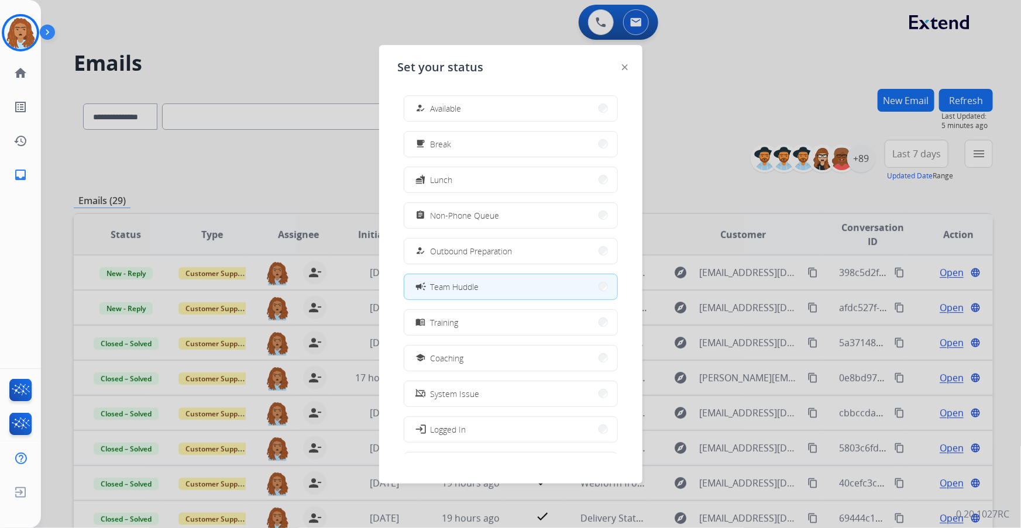
click at [708, 168] on div at bounding box center [510, 264] width 1021 height 528
